Goal: Task Accomplishment & Management: Use online tool/utility

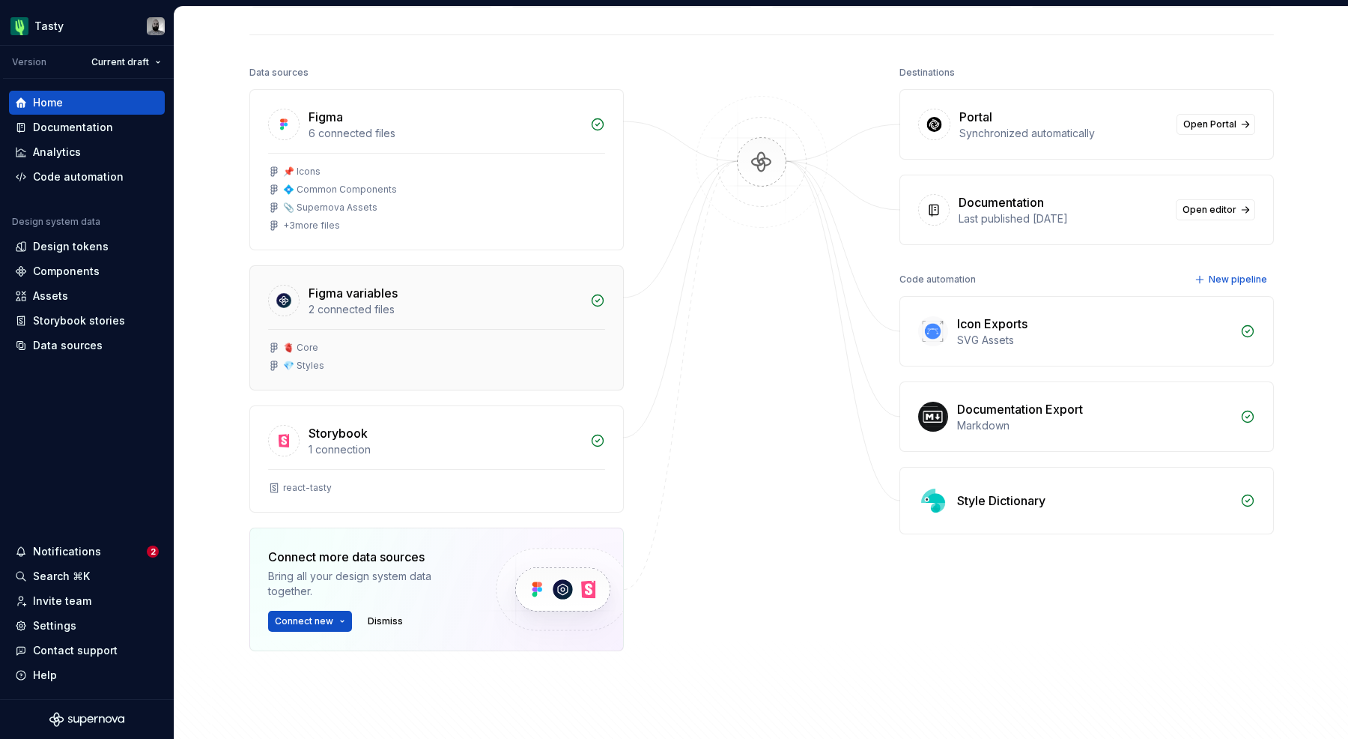
scroll to position [125, 0]
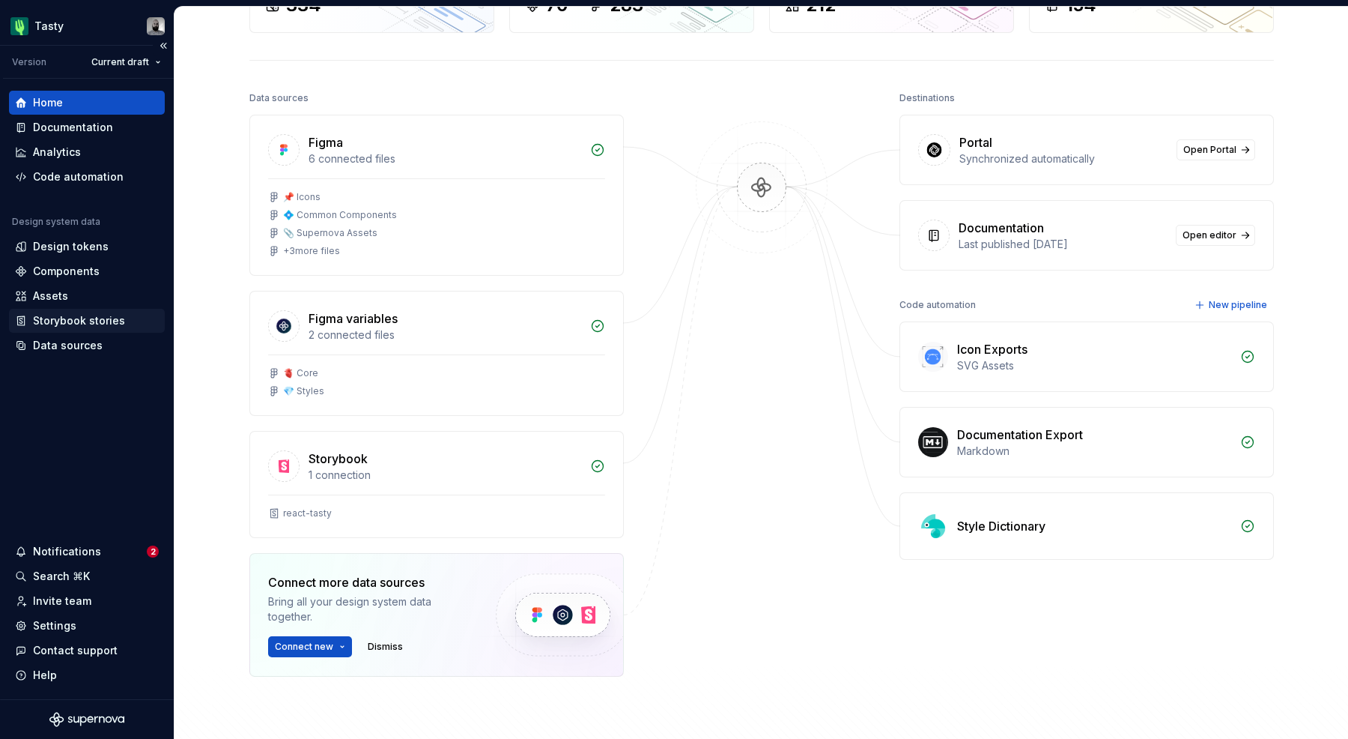
click at [85, 326] on div "Storybook stories" at bounding box center [79, 320] width 92 height 15
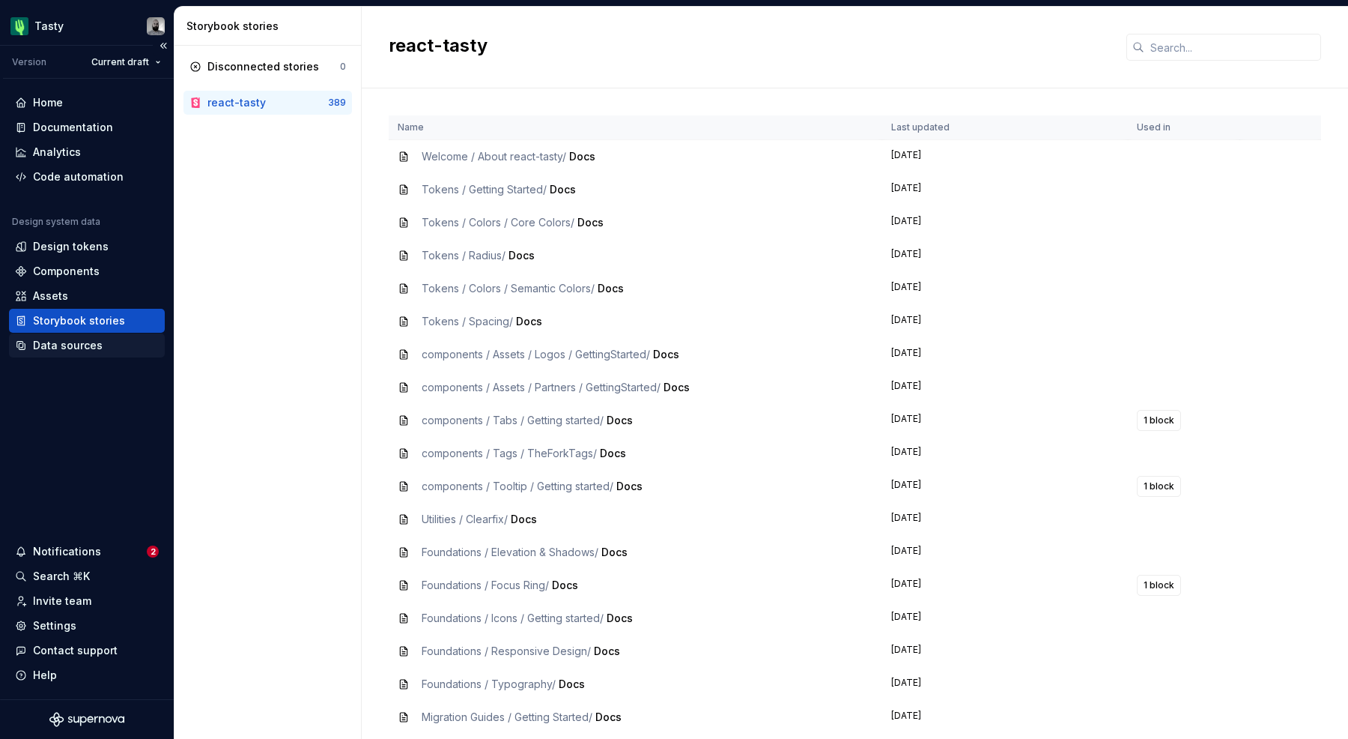
click at [82, 349] on div "Data sources" at bounding box center [68, 345] width 70 height 15
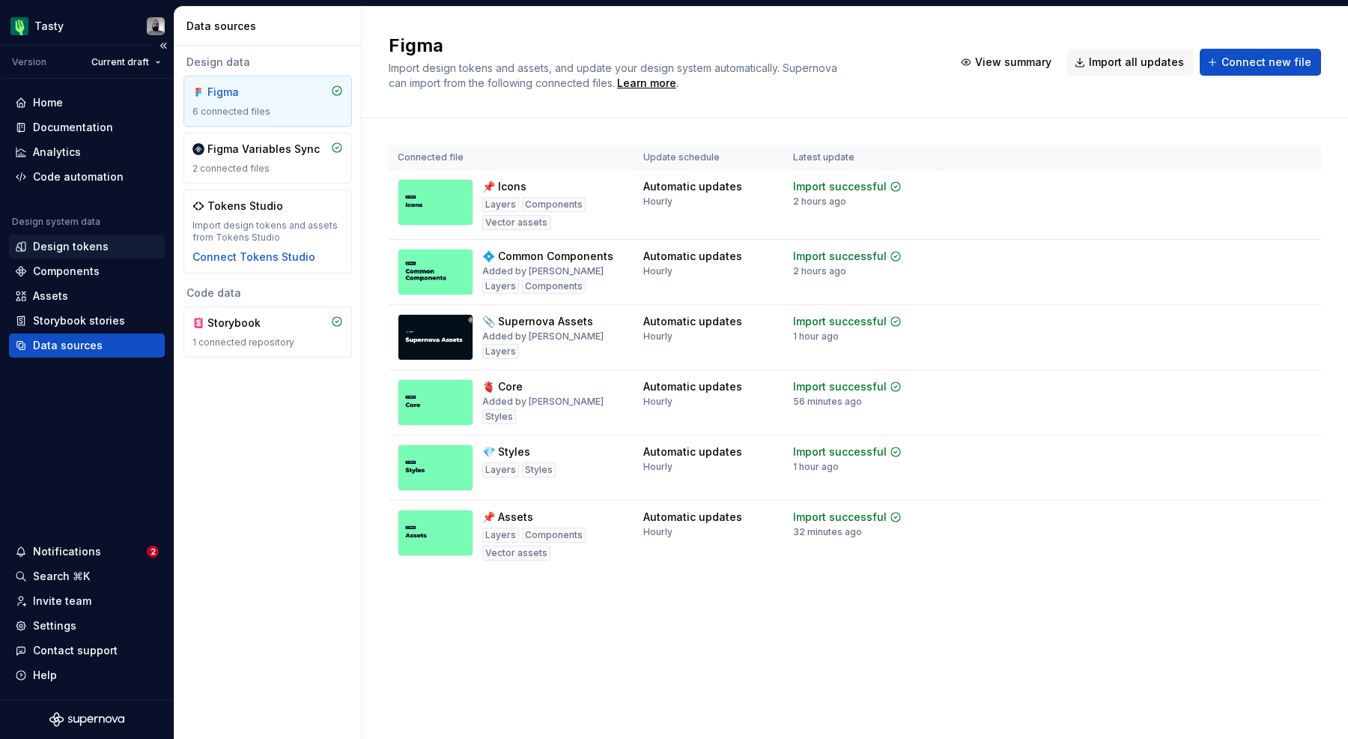
click at [96, 249] on div "Design tokens" at bounding box center [71, 246] width 76 height 15
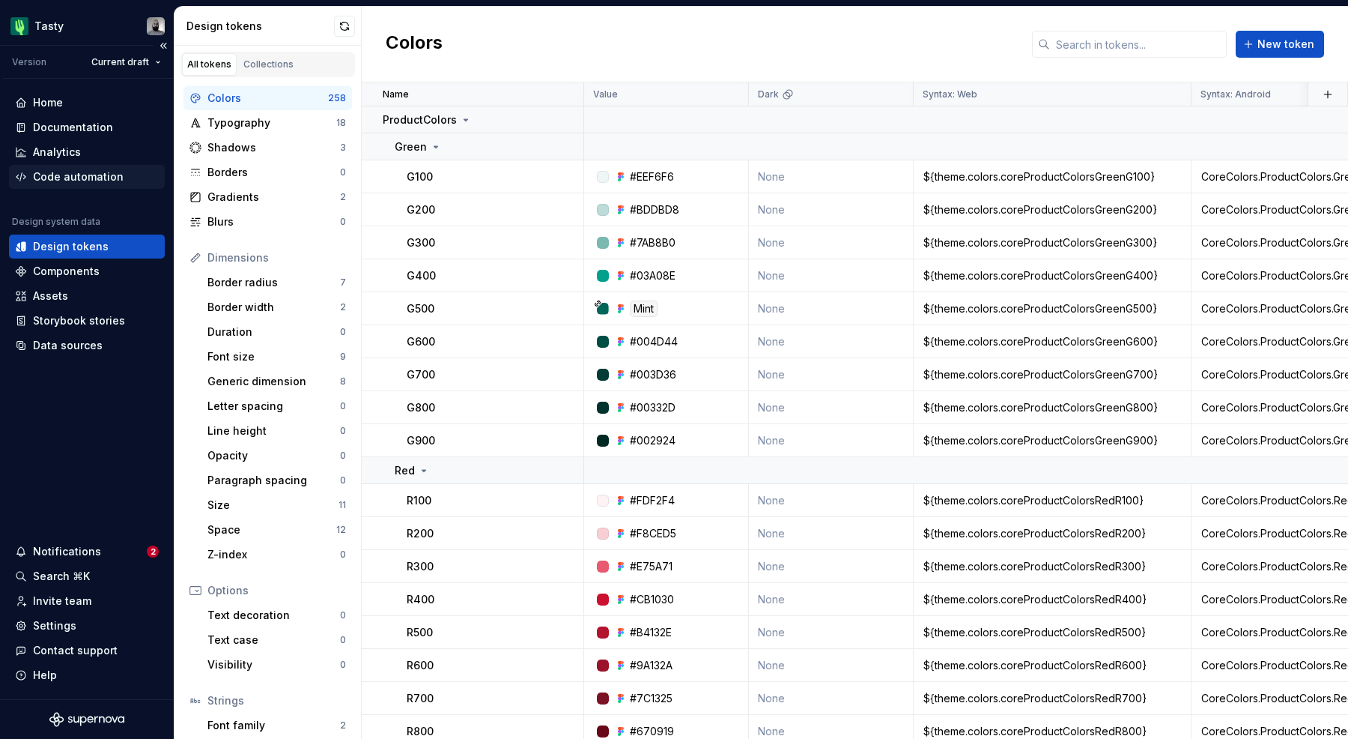
click at [91, 178] on div "Code automation" at bounding box center [78, 176] width 91 height 15
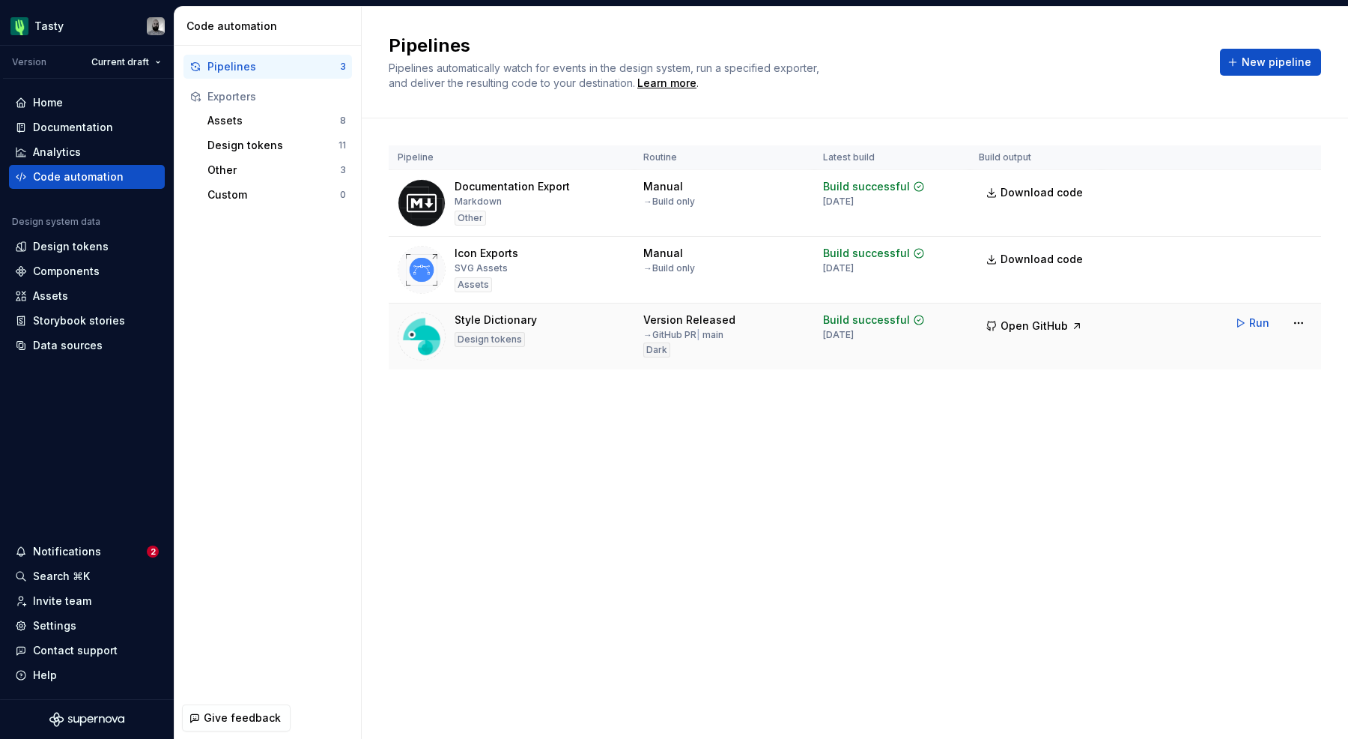
click at [557, 329] on div "Style Dictionary Design tokens" at bounding box center [512, 336] width 228 height 48
click at [994, 319] on button "Open GitHub" at bounding box center [1034, 325] width 111 height 27
click at [1290, 257] on html "Tasty Version Current draft Home Documentation Analytics Code automation Design…" at bounding box center [674, 369] width 1348 height 739
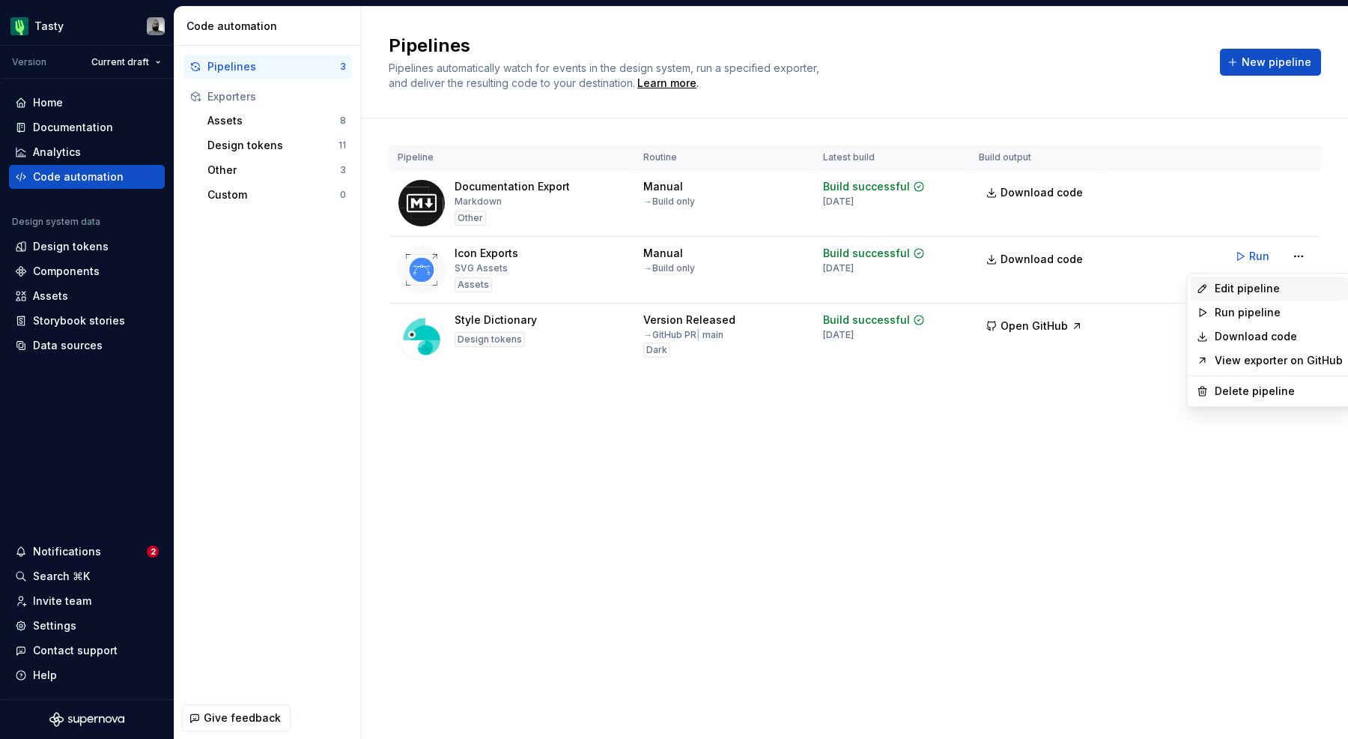
click at [1270, 285] on div "Edit pipeline" at bounding box center [1279, 288] width 128 height 15
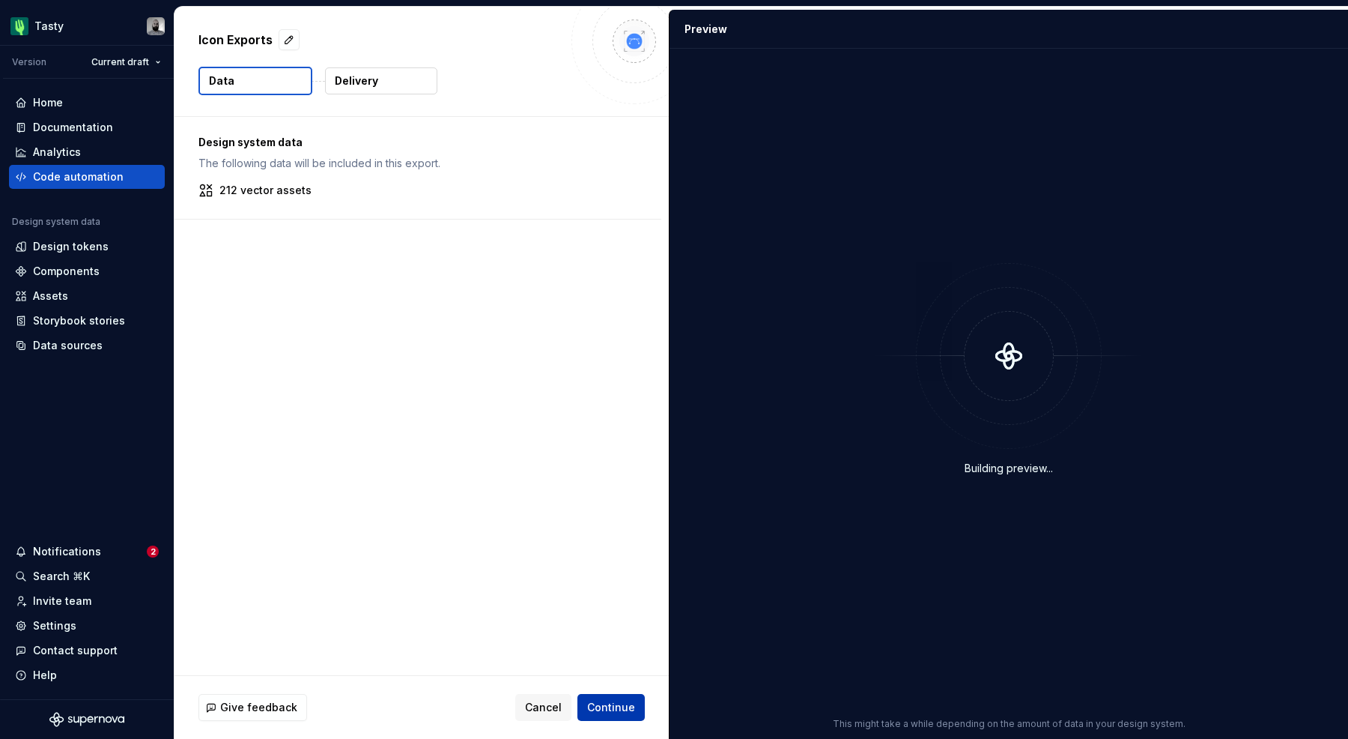
click at [609, 705] on span "Continue" at bounding box center [611, 707] width 48 height 15
